Goal: Information Seeking & Learning: Check status

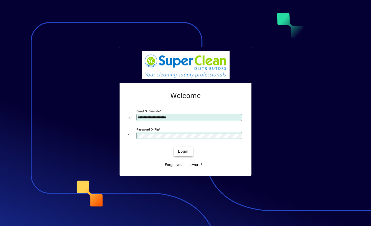
click at [186, 150] on span "Login" at bounding box center [183, 151] width 11 height 5
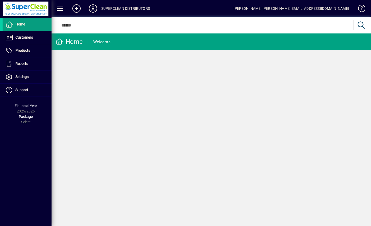
click at [20, 39] on span "Customers" at bounding box center [24, 37] width 18 height 4
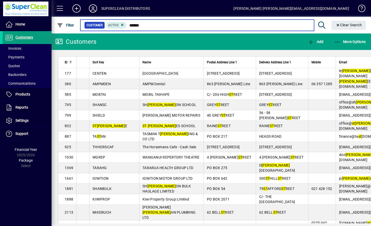
type input "******"
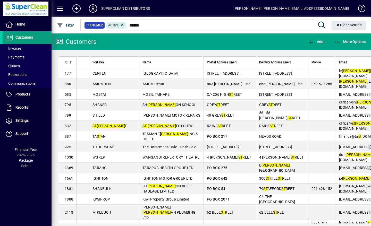
click at [147, 128] on span "ST ANN ES SCHOOL" at bounding box center [168, 126] width 53 height 4
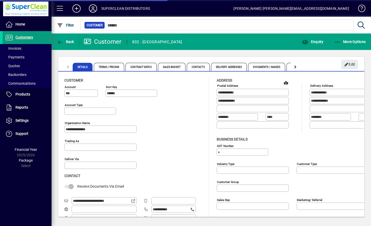
type input "**********"
click at [314, 42] on span "Enquiry" at bounding box center [312, 42] width 21 height 4
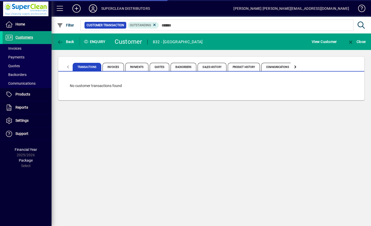
click at [246, 67] on span "Product History" at bounding box center [244, 67] width 32 height 8
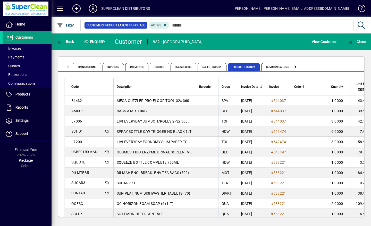
click at [93, 8] on icon at bounding box center [93, 8] width 10 height 8
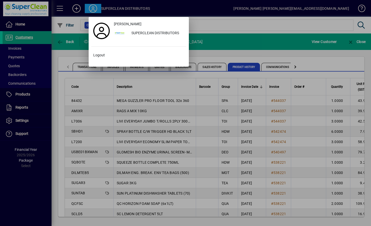
click at [98, 56] on span "Logout" at bounding box center [99, 55] width 12 height 5
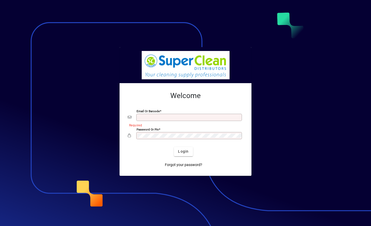
type input "**********"
click at [184, 148] on span "submit" at bounding box center [183, 151] width 19 height 12
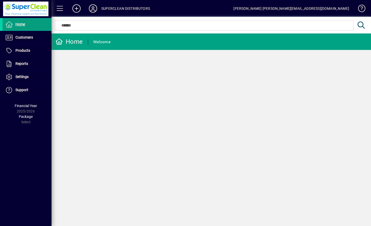
click at [19, 38] on span "Customers" at bounding box center [24, 37] width 18 height 4
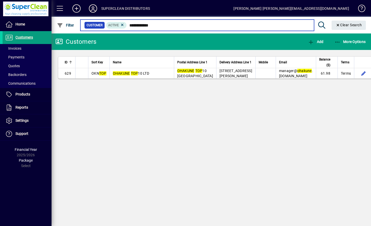
type input "**********"
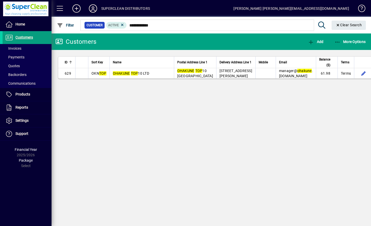
click at [135, 75] on em "TOP" at bounding box center [134, 73] width 7 height 4
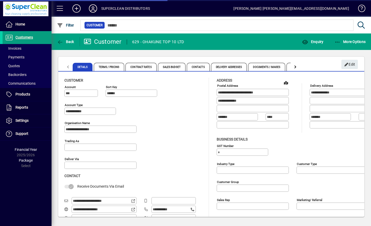
click at [318, 38] on span "button" at bounding box center [312, 42] width 24 height 12
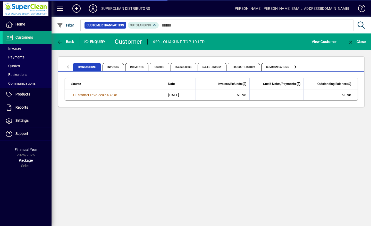
click at [249, 65] on span "Product History" at bounding box center [244, 67] width 32 height 8
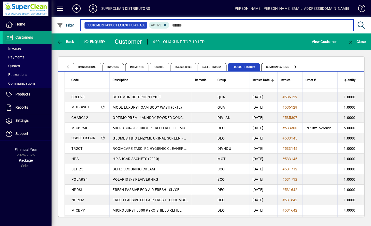
scroll to position [282, 0]
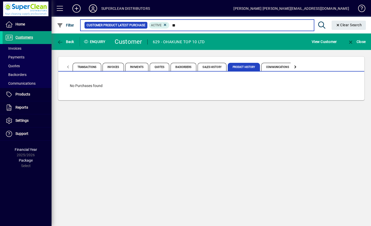
type input "*"
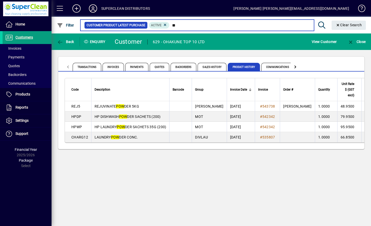
type input "*"
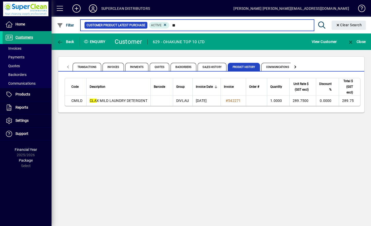
type input "*"
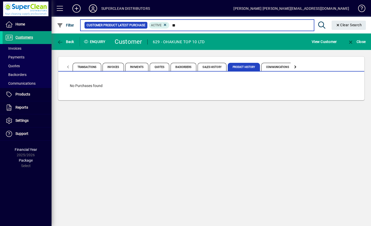
type input "*"
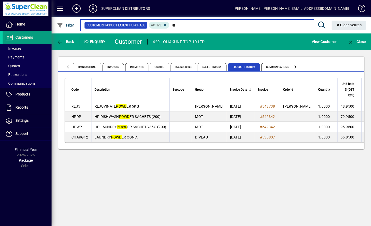
type input "*"
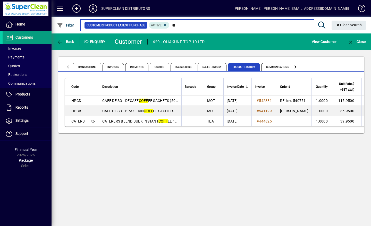
type input "*"
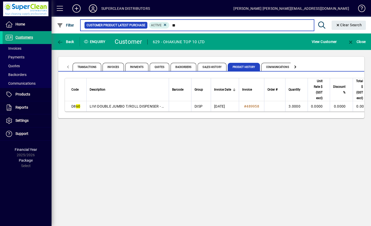
type input "*"
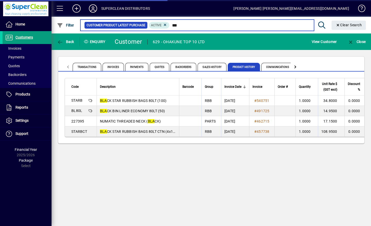
type input "***"
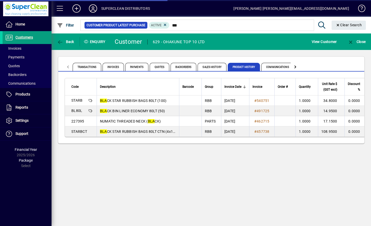
click at [97, 9] on icon at bounding box center [93, 8] width 10 height 8
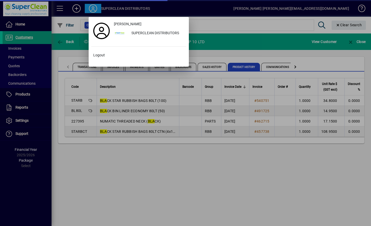
click at [100, 57] on span "Logout" at bounding box center [99, 55] width 12 height 5
